Goal: Transaction & Acquisition: Purchase product/service

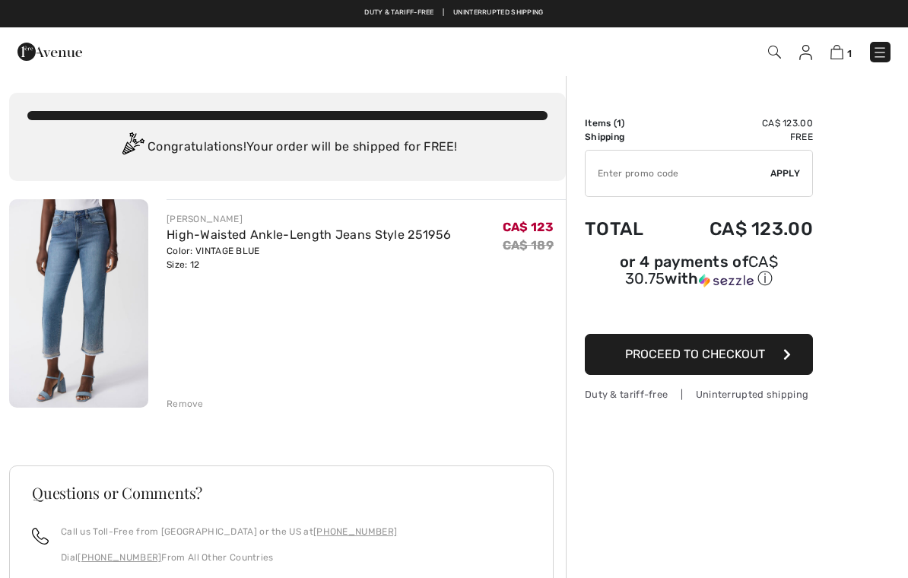
click at [81, 299] on img at bounding box center [78, 303] width 139 height 208
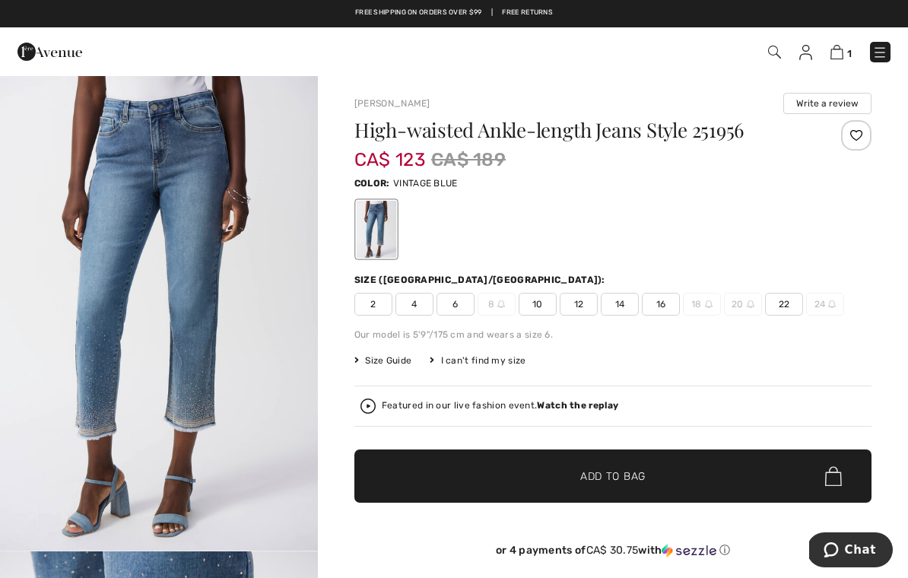
click at [664, 49] on img at bounding box center [879, 52] width 15 height 15
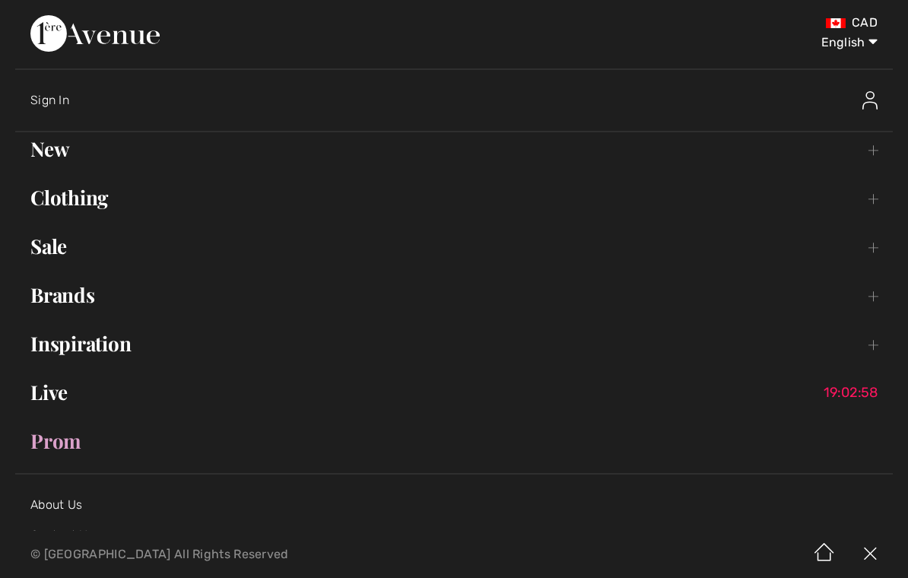
click at [46, 252] on link "Sale Toggle submenu" at bounding box center [454, 246] width 878 height 33
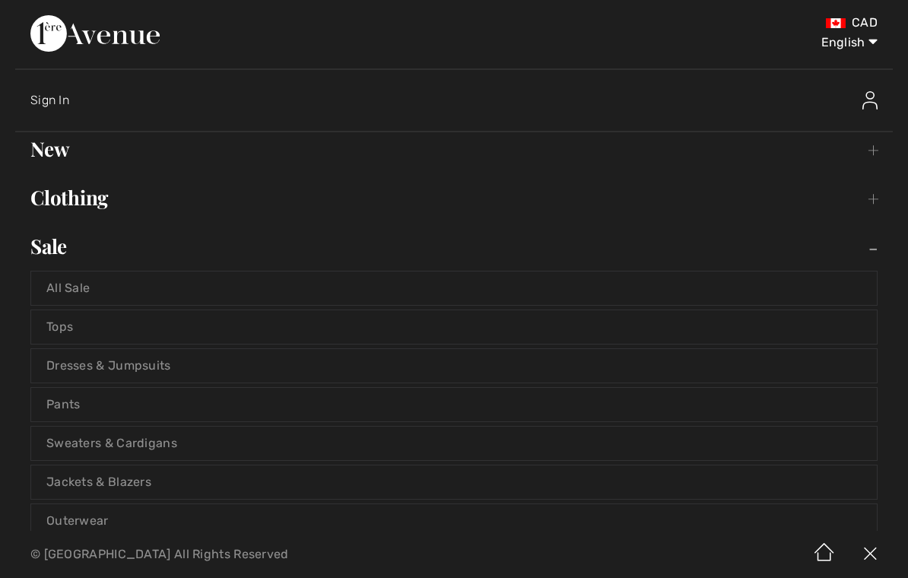
click at [67, 290] on link "All Sale" at bounding box center [454, 287] width 846 height 33
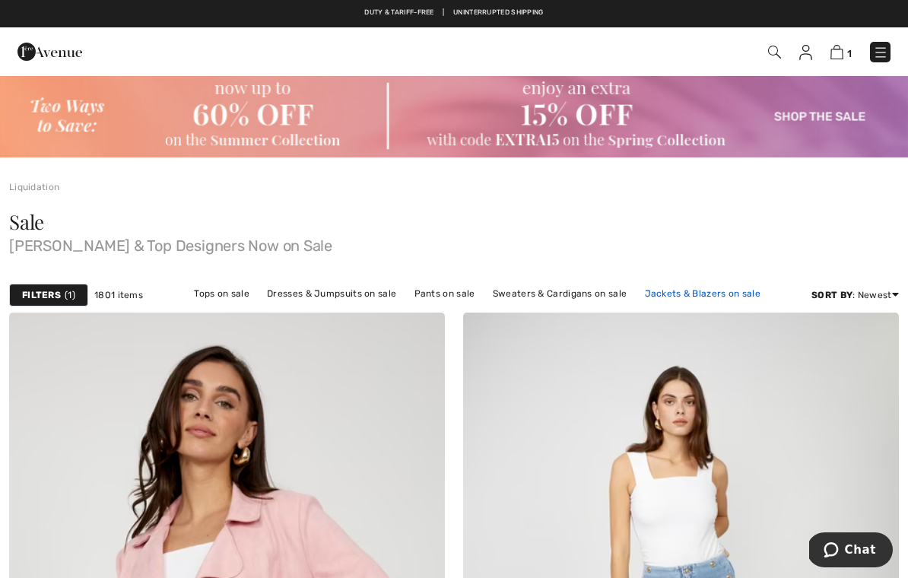
click at [686, 297] on link "Jackets & Blazers on sale" at bounding box center [703, 294] width 132 height 20
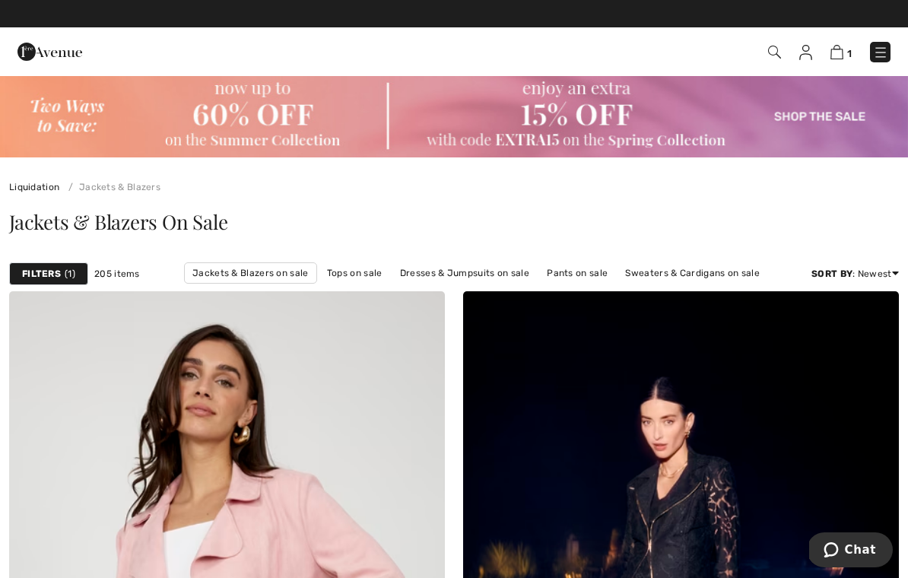
click at [41, 264] on div "Filters 1" at bounding box center [48, 273] width 79 height 23
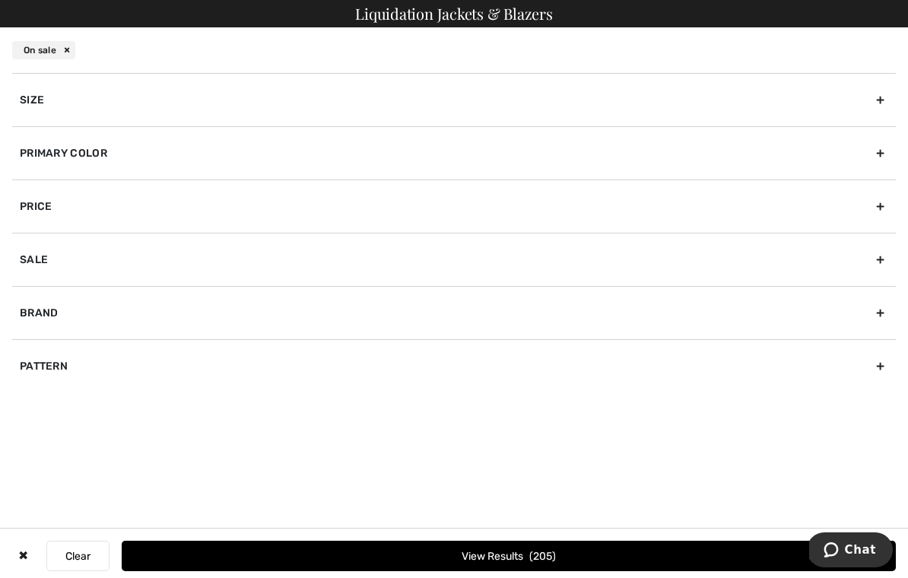
click at [26, 109] on div "Size" at bounding box center [454, 99] width 884 height 53
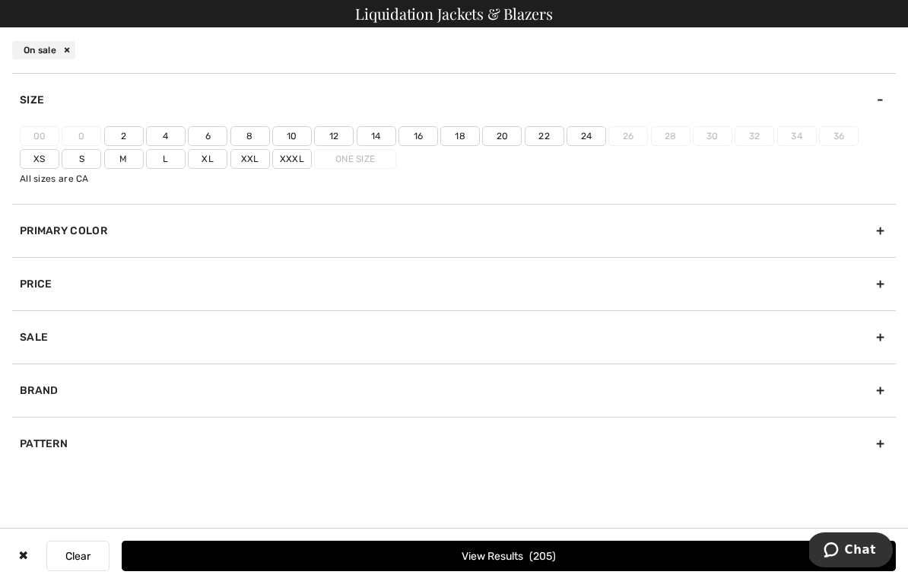
click at [295, 129] on label "10" at bounding box center [292, 136] width 40 height 20
click at [0, 0] on input"] "10" at bounding box center [0, 0] width 0 height 0
click at [474, 554] on button "View Results 65" at bounding box center [509, 556] width 774 height 30
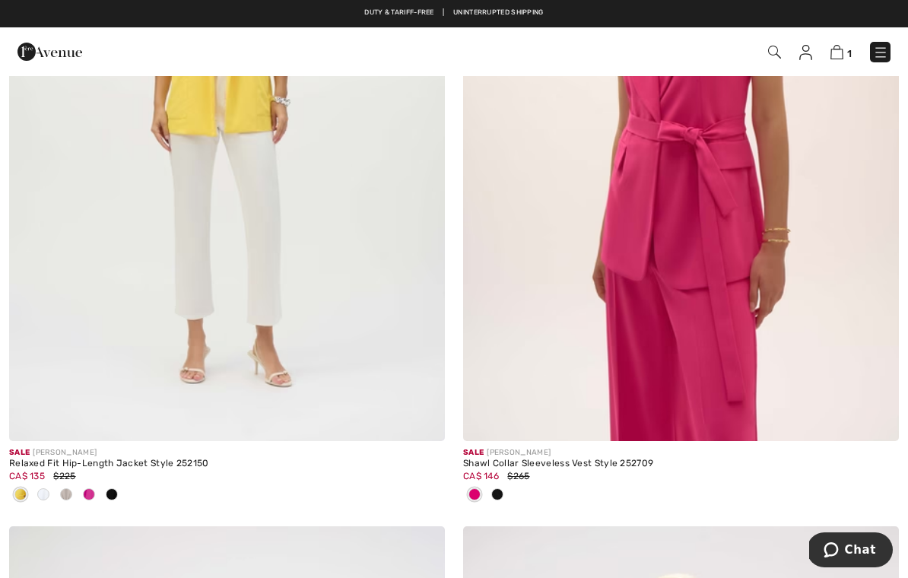
scroll to position [1241, 0]
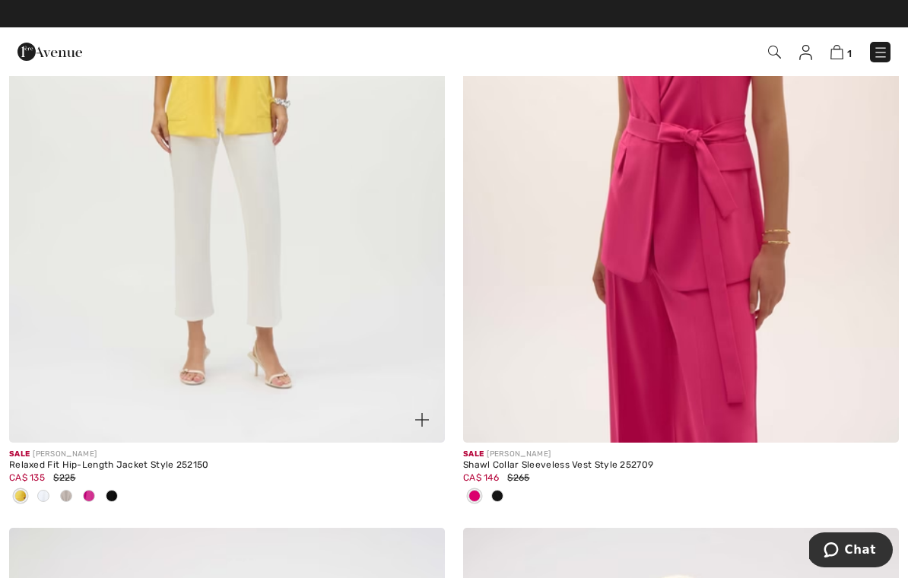
click at [70, 334] on img at bounding box center [227, 116] width 436 height 654
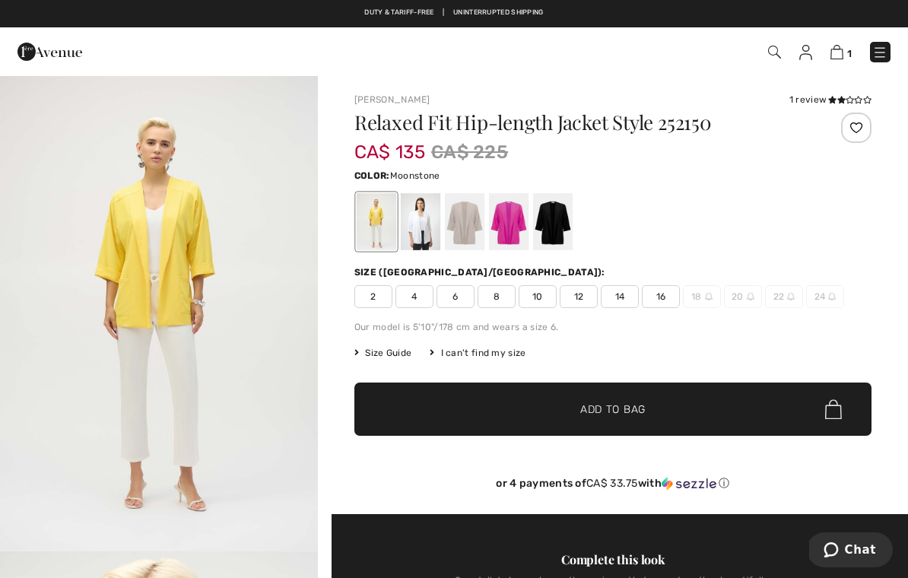
click at [452, 228] on div at bounding box center [465, 221] width 40 height 57
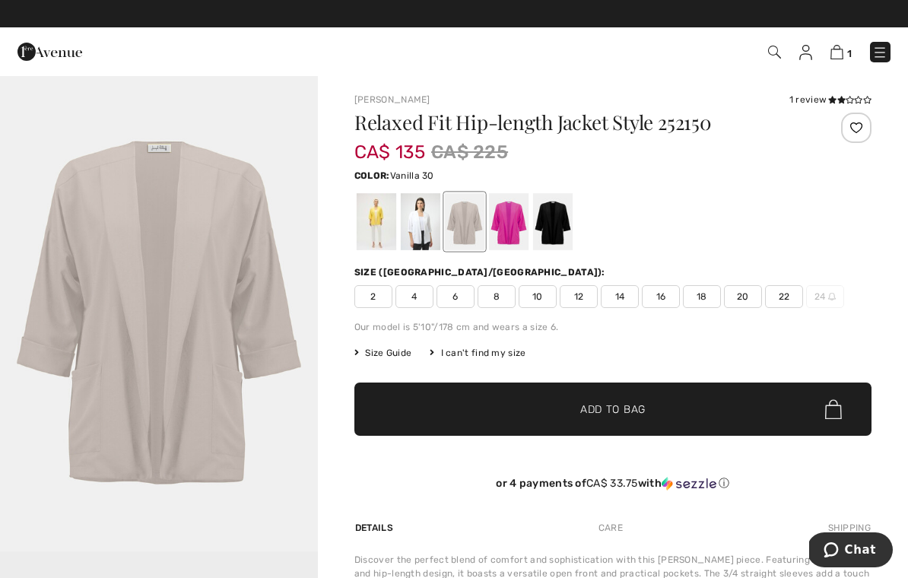
click at [419, 232] on div at bounding box center [421, 221] width 40 height 57
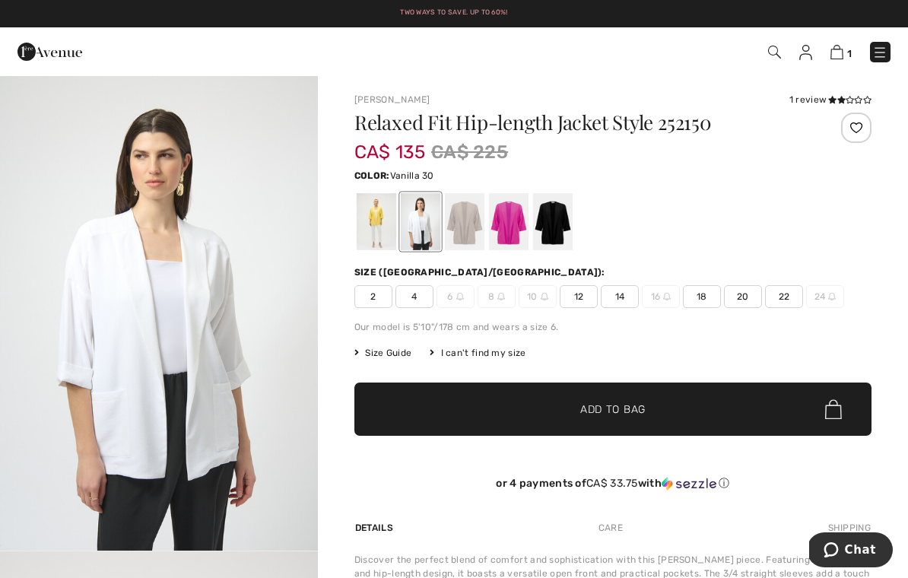
click at [544, 221] on div at bounding box center [553, 221] width 40 height 57
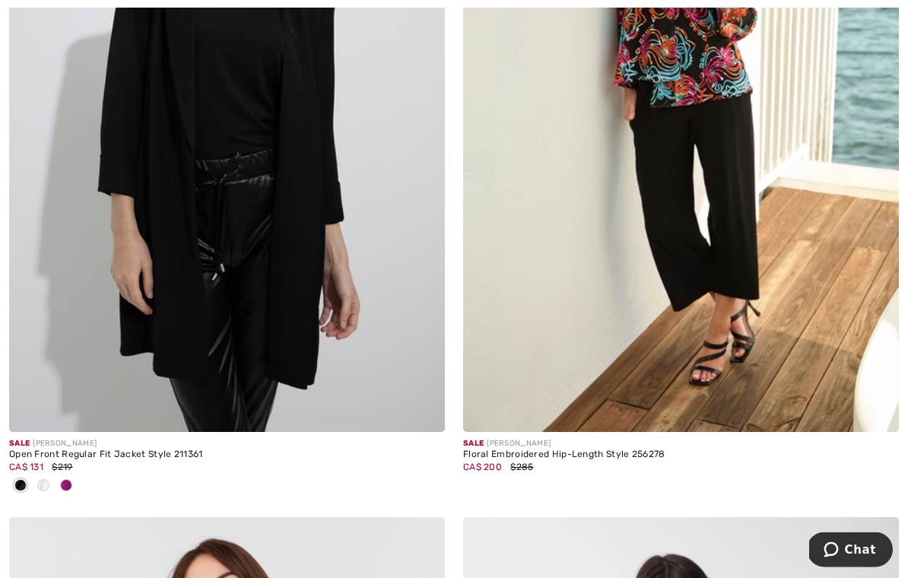
scroll to position [5036, 0]
click at [43, 480] on span at bounding box center [43, 485] width 12 height 12
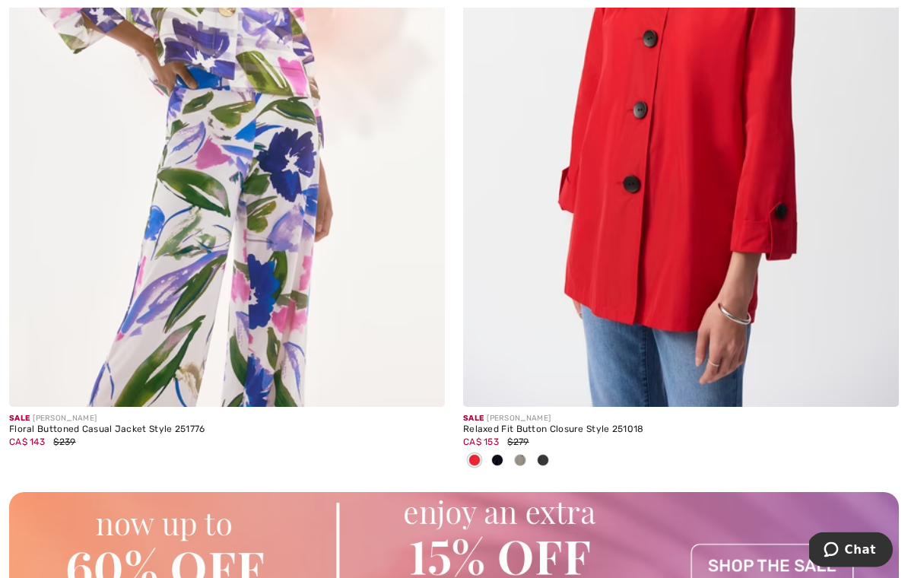
scroll to position [8729, 0]
click at [626, 246] on img at bounding box center [681, 81] width 436 height 654
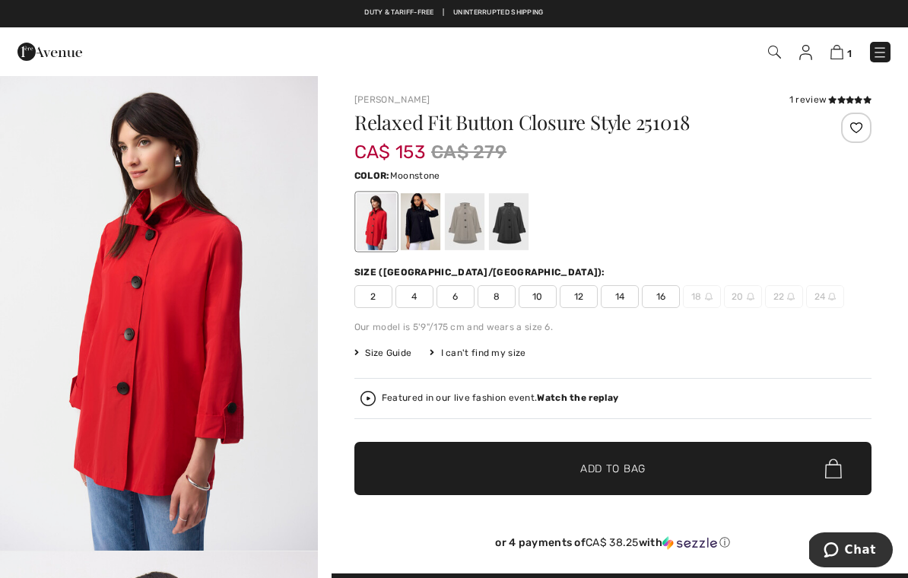
click at [468, 217] on div at bounding box center [465, 221] width 40 height 57
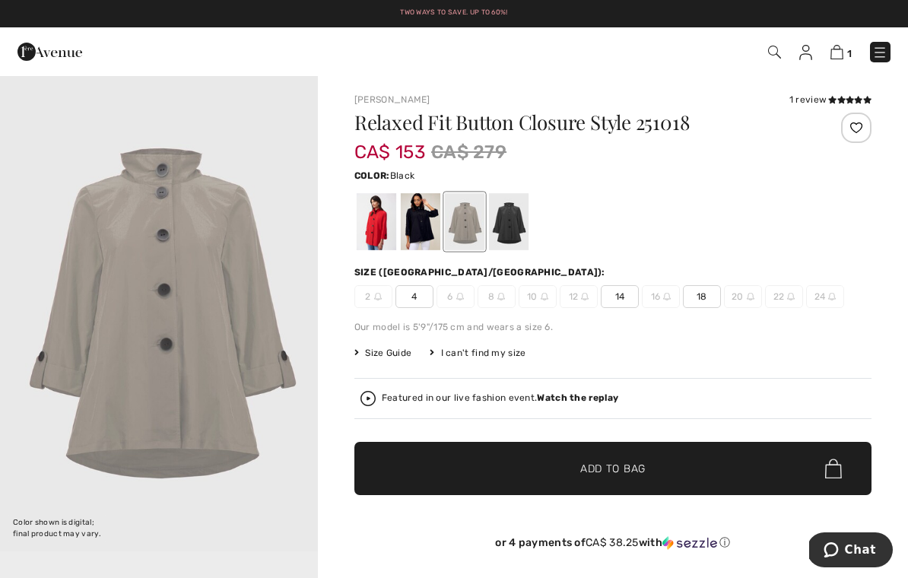
click at [509, 235] on div at bounding box center [509, 221] width 40 height 57
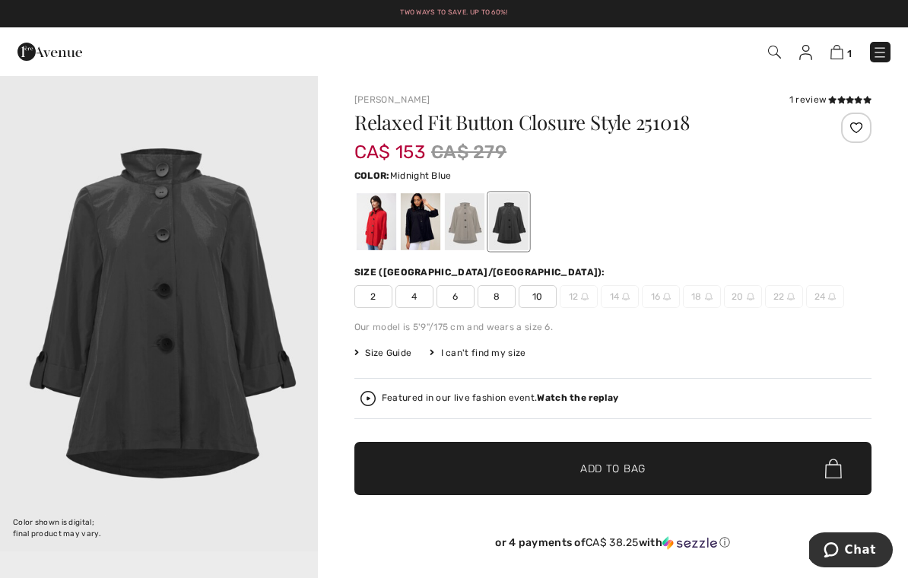
click at [411, 227] on div at bounding box center [421, 221] width 40 height 57
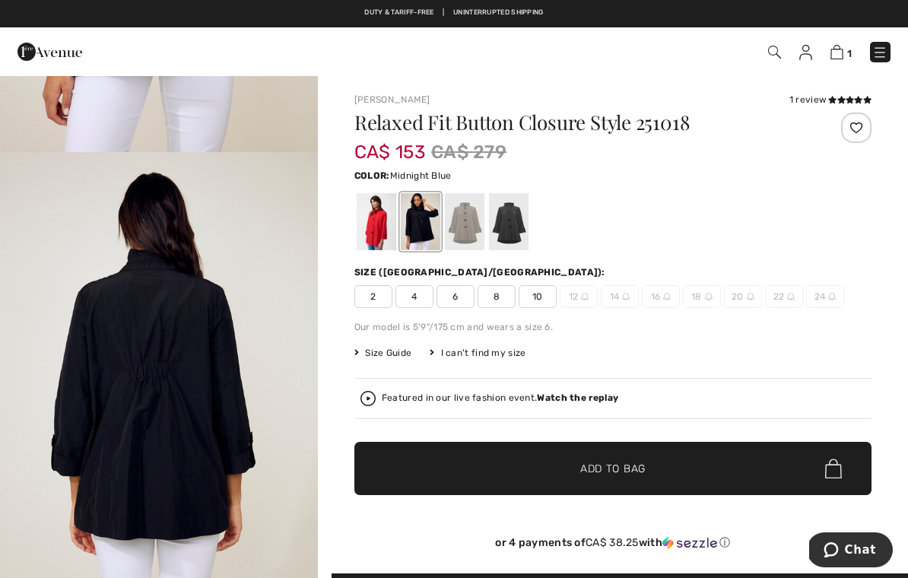
scroll to position [380, 0]
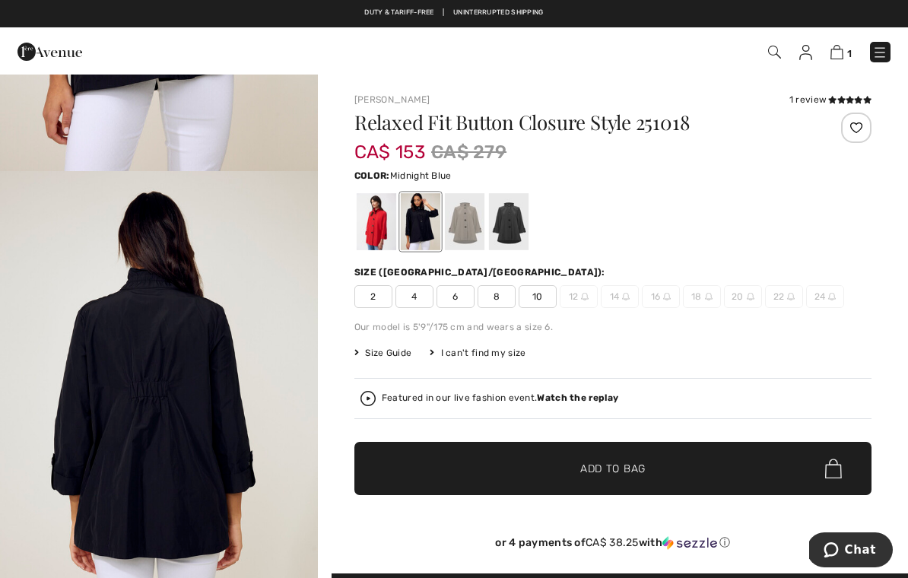
click at [467, 220] on div at bounding box center [465, 221] width 40 height 57
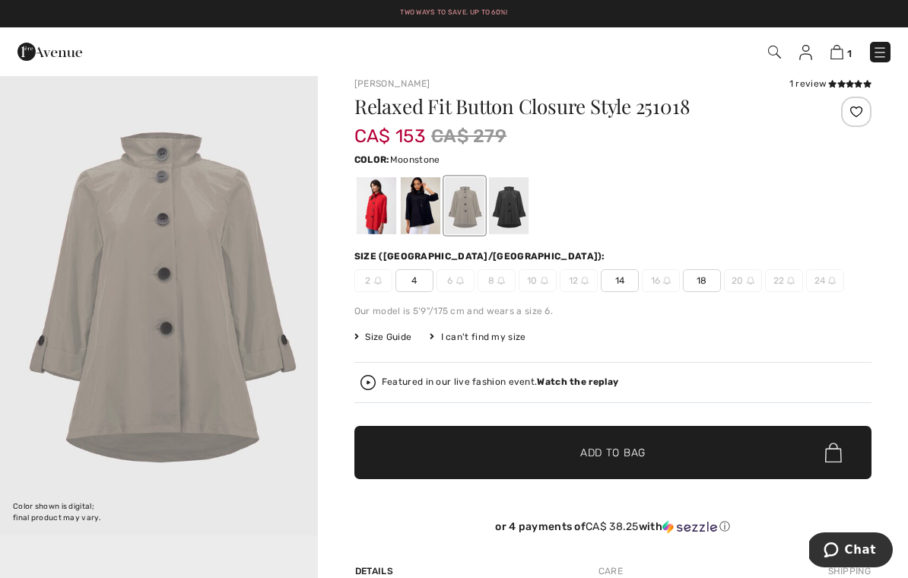
scroll to position [0, 0]
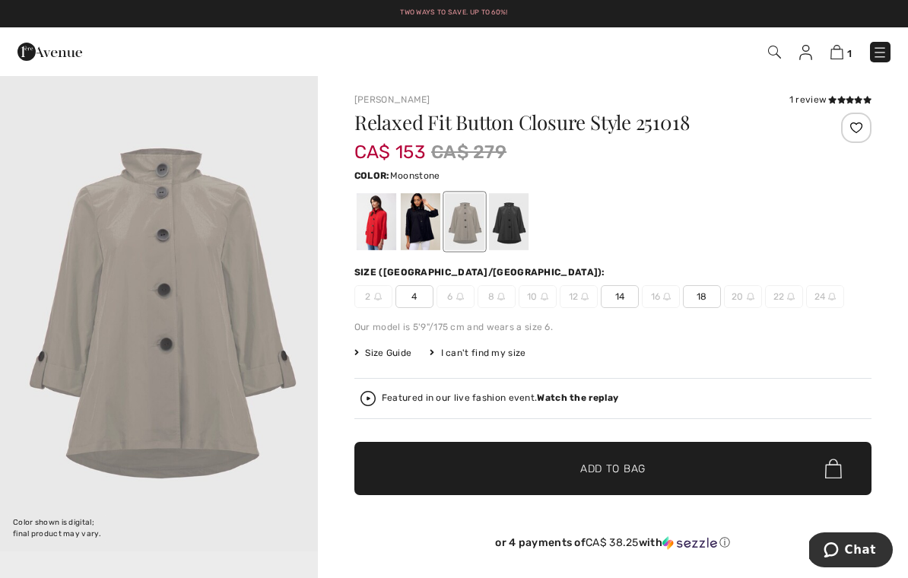
click at [370, 222] on div at bounding box center [377, 221] width 40 height 57
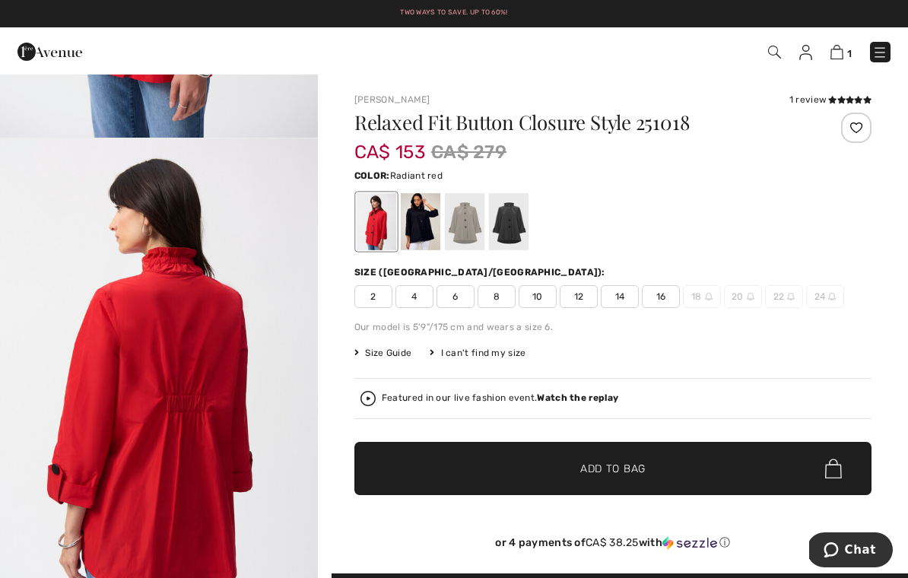
scroll to position [472, 0]
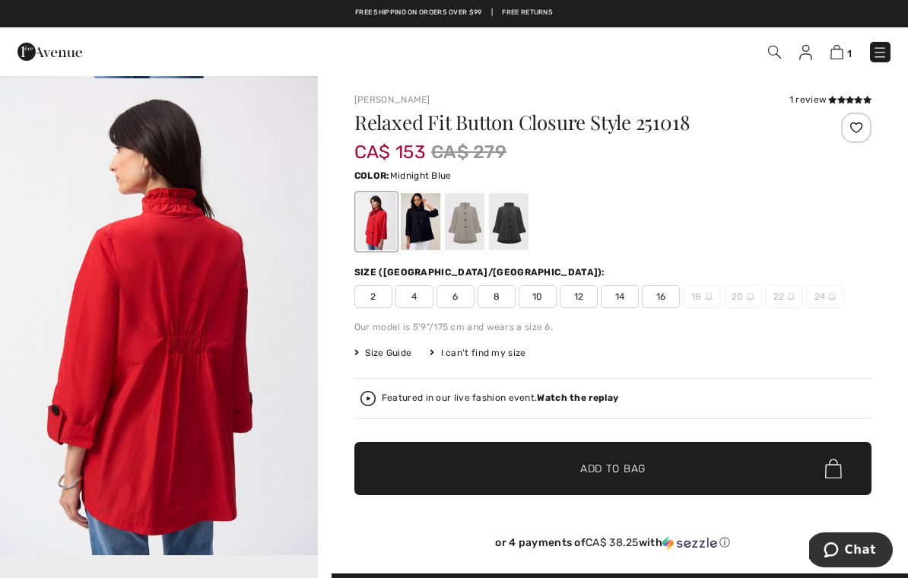
click at [423, 219] on div at bounding box center [421, 221] width 40 height 57
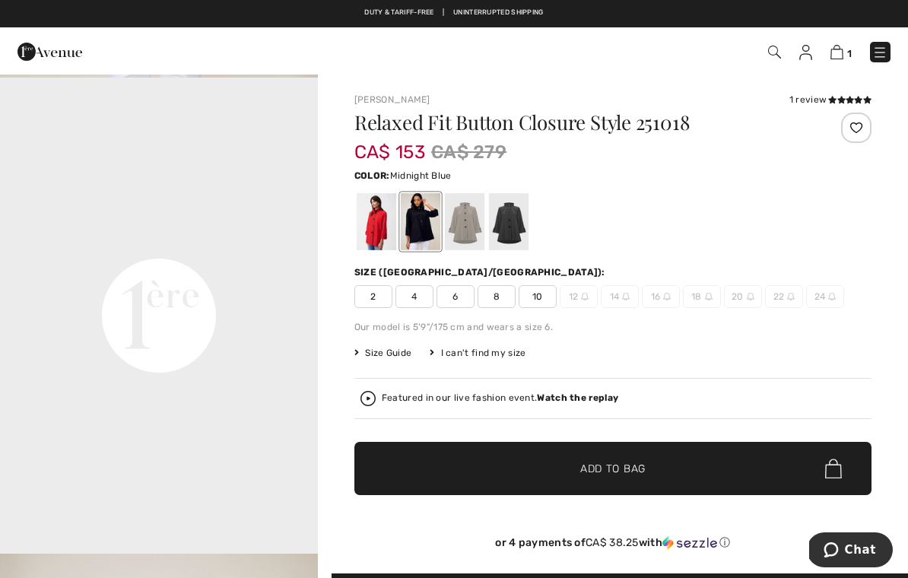
scroll to position [1028, 0]
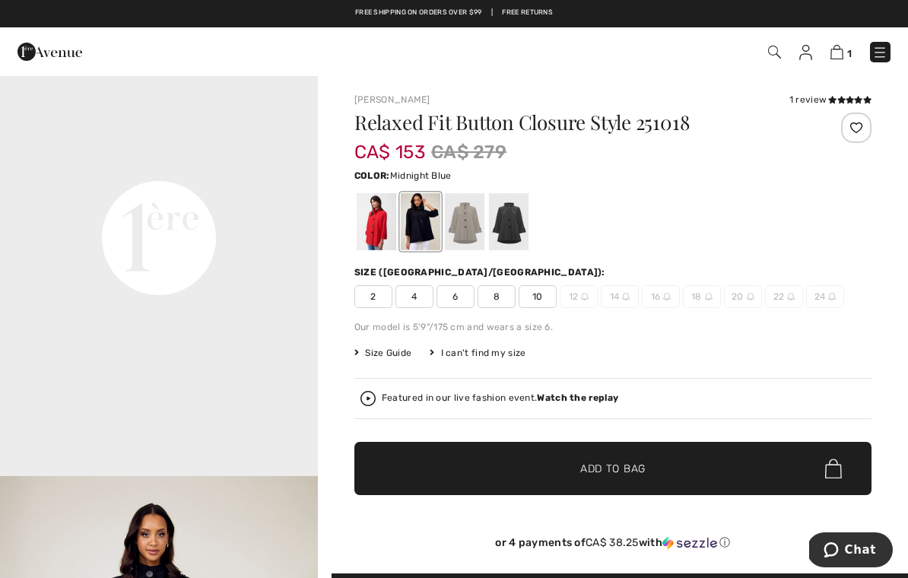
click at [427, 221] on div at bounding box center [421, 221] width 40 height 57
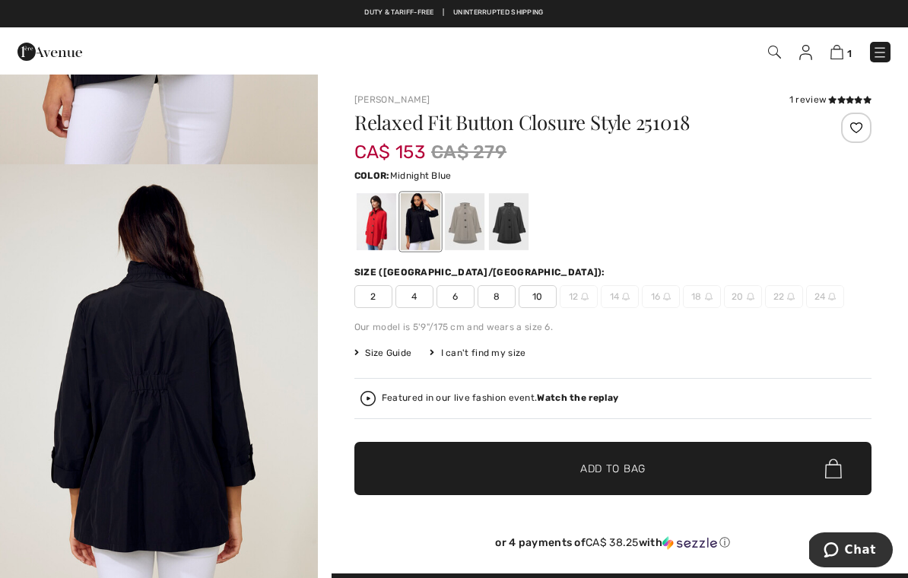
scroll to position [461, 0]
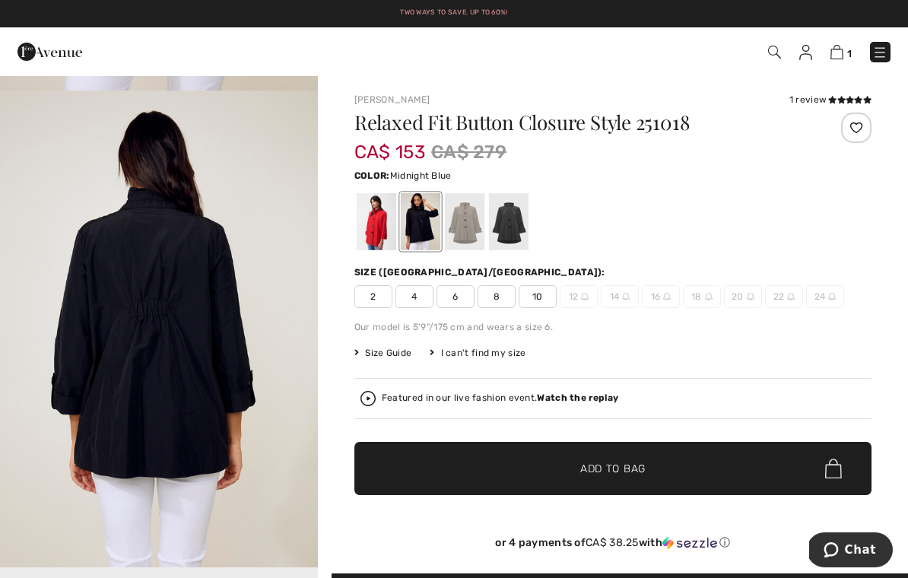
click at [541, 298] on span "10" at bounding box center [538, 296] width 38 height 23
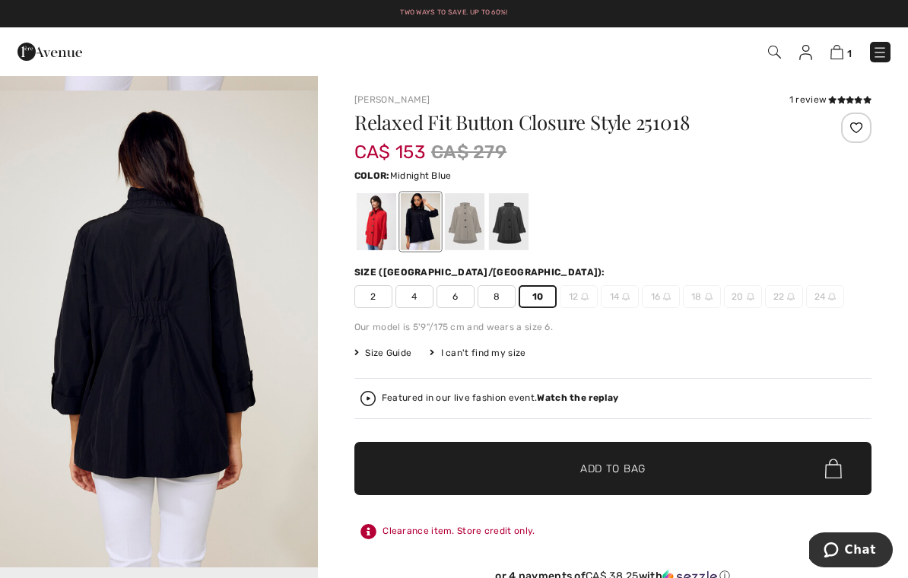
click at [583, 461] on span "Add to Bag" at bounding box center [612, 469] width 65 height 16
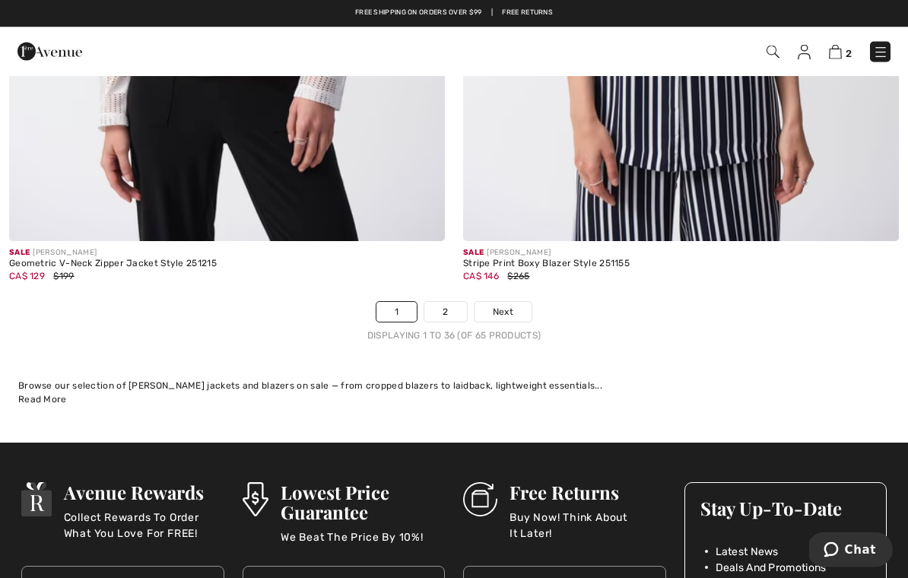
scroll to position [13474, 0]
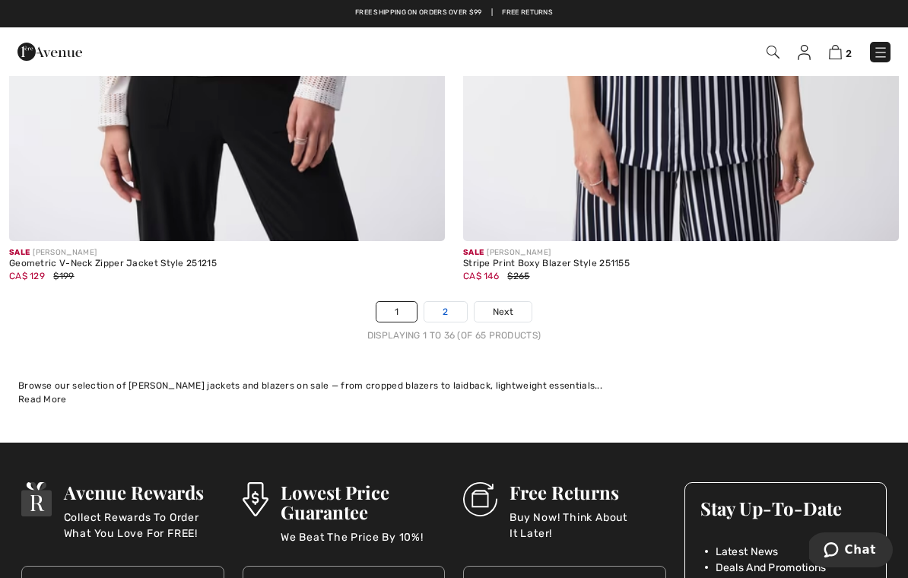
click at [452, 302] on link "2" at bounding box center [445, 312] width 42 height 20
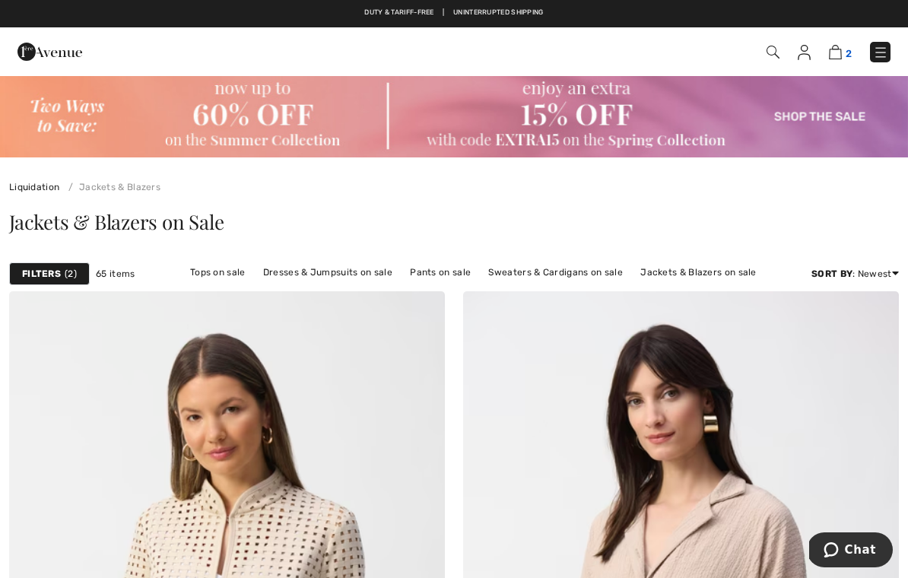
click at [839, 55] on img at bounding box center [835, 52] width 13 height 14
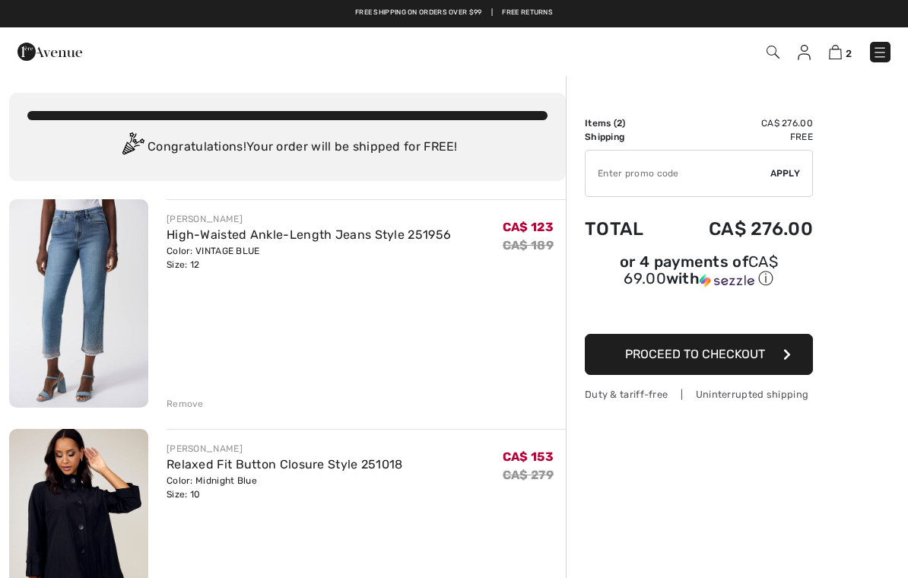
click at [763, 355] on span "Proceed to Checkout" at bounding box center [695, 354] width 140 height 14
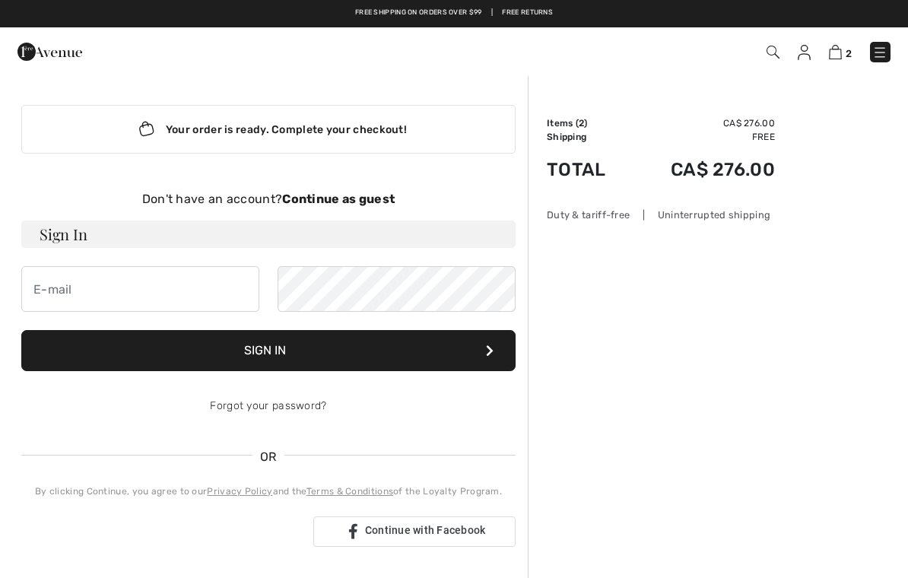
click at [93, 135] on div "Your order is ready. Complete your checkout!" at bounding box center [268, 129] width 494 height 49
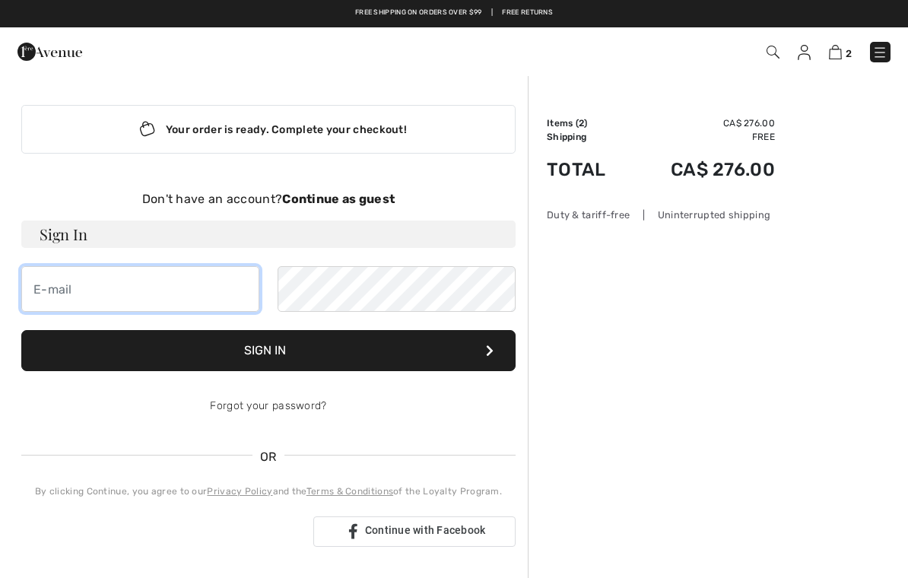
click at [90, 278] on input "email" at bounding box center [140, 289] width 238 height 46
